Goal: Register for event/course

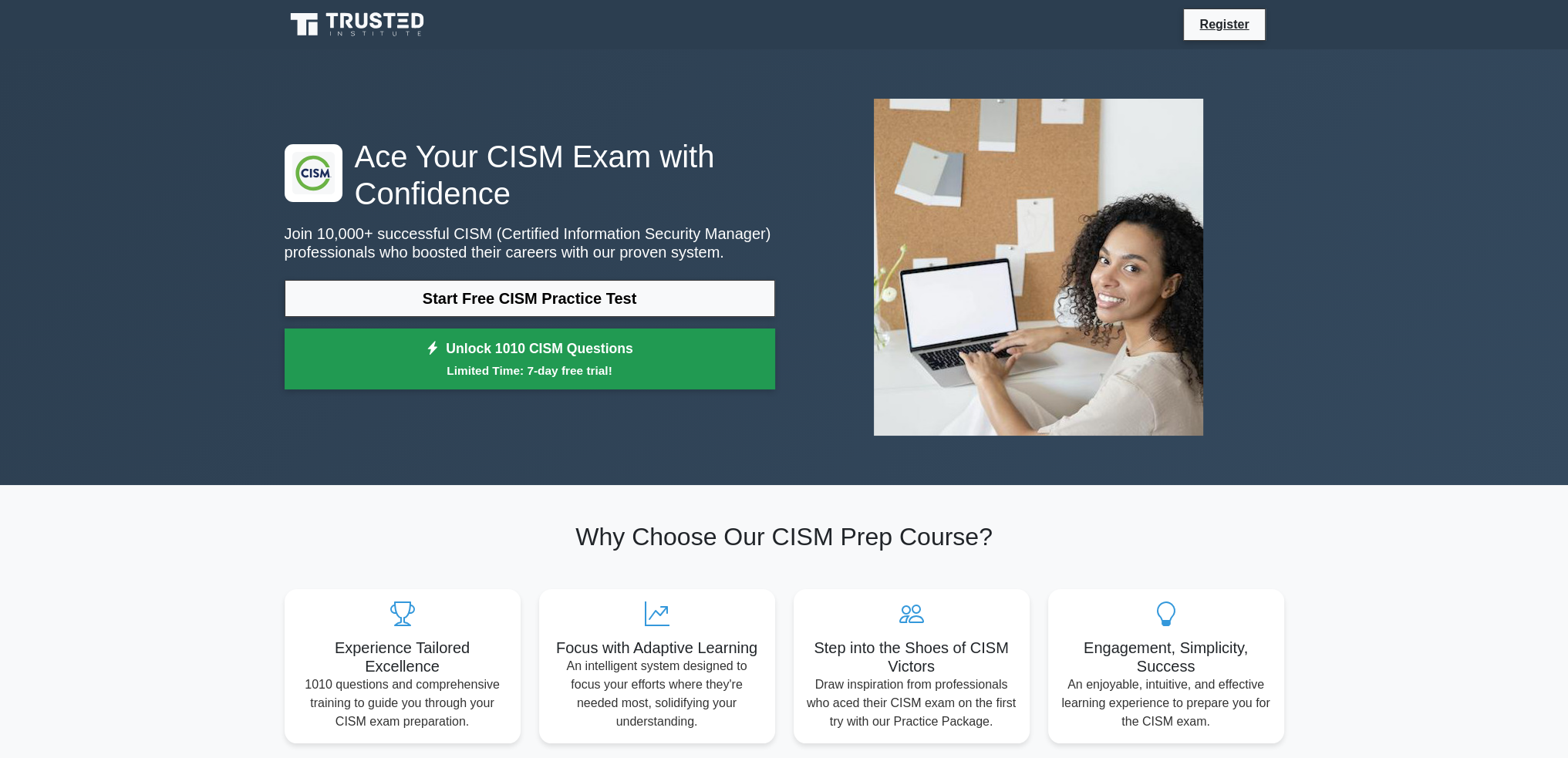
click at [448, 349] on link "Unlock 1010 CISM Questions Limited Time: 7-day free trial!" at bounding box center [529, 359] width 490 height 61
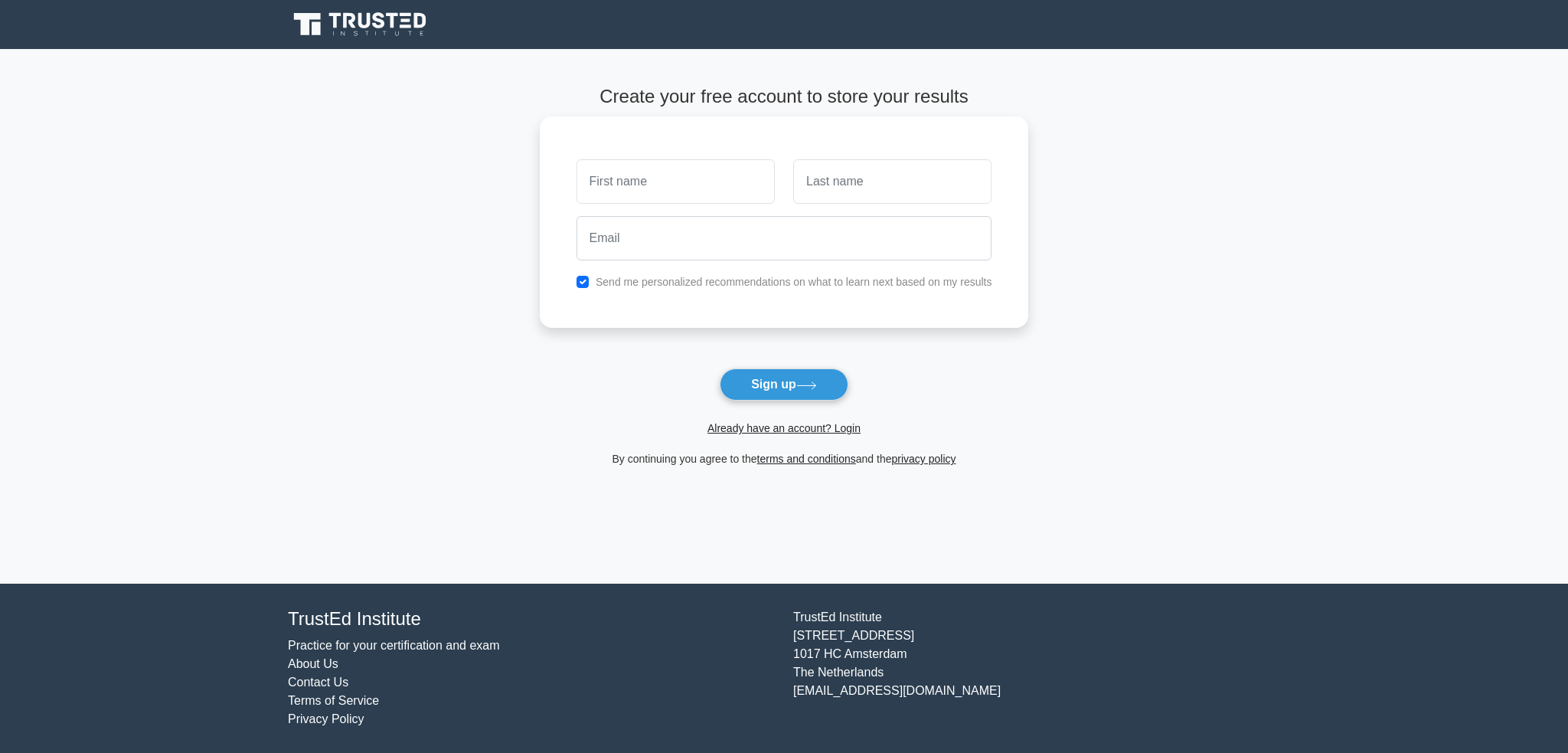
click at [672, 194] on input "text" at bounding box center [676, 181] width 198 height 44
type input "Ranjit"
click at [938, 195] on input "text" at bounding box center [893, 181] width 198 height 44
type input "Bassi"
click at [855, 241] on input "email" at bounding box center [784, 238] width 416 height 44
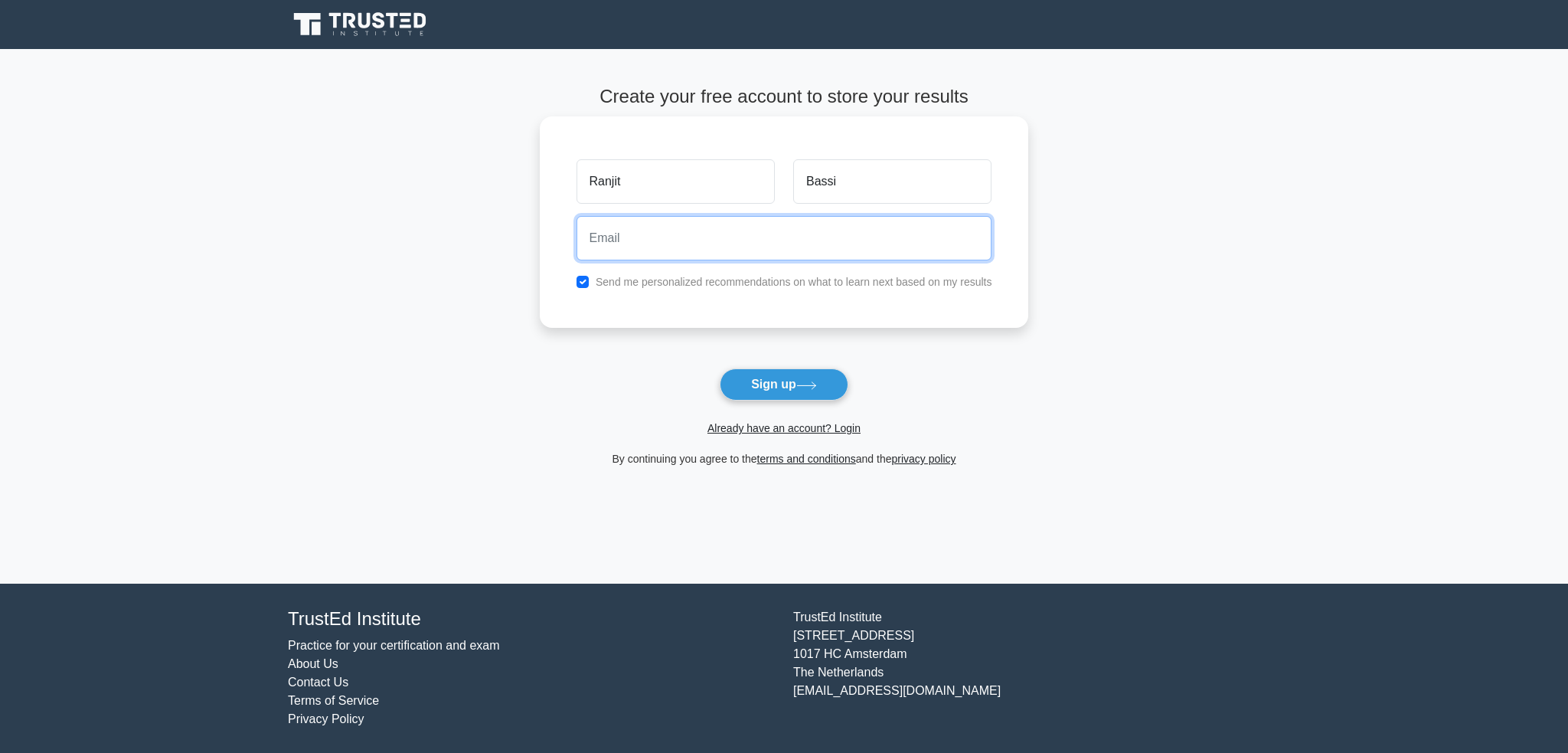
type input "[PERSON_NAME][EMAIL_ADDRESS][DOMAIN_NAME]"
click at [613, 276] on label "Send me personalized recommendations on what to learn next based on my results" at bounding box center [795, 282] width 397 height 12
click at [580, 286] on input "checkbox" at bounding box center [583, 282] width 12 height 12
checkbox input "false"
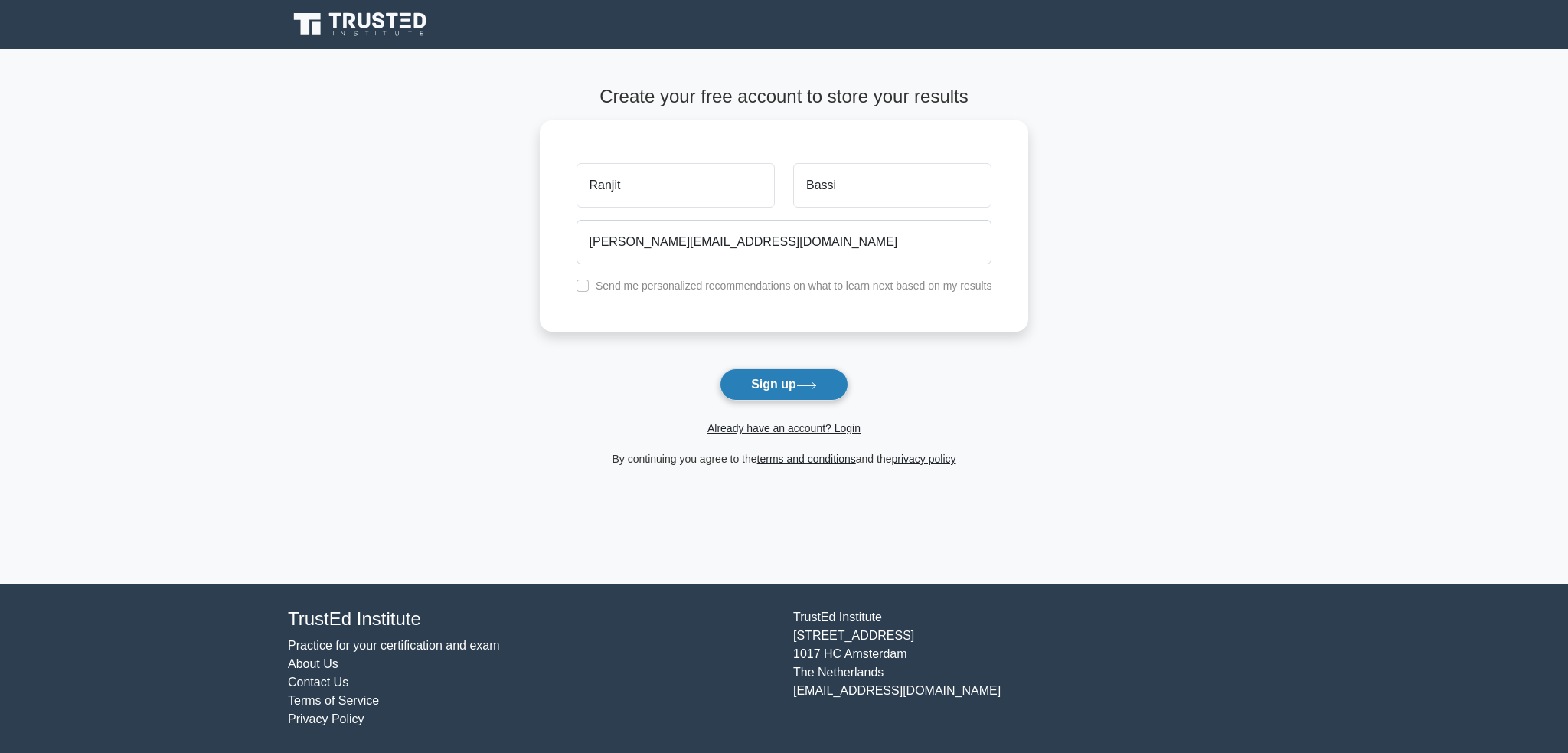
click at [745, 392] on button "Sign up" at bounding box center [784, 384] width 129 height 32
